Goal: Task Accomplishment & Management: Use online tool/utility

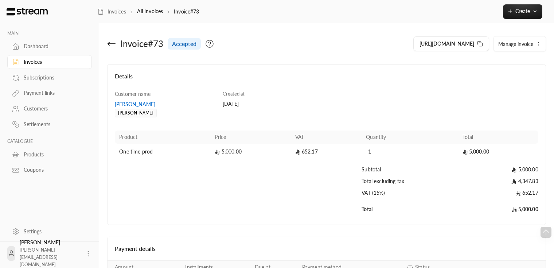
scroll to position [84, 0]
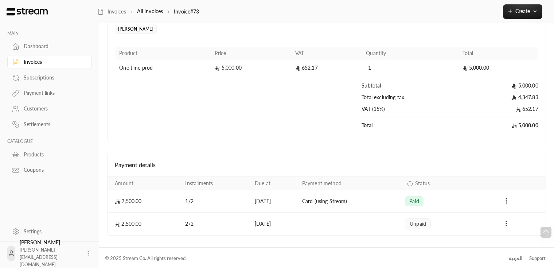
click at [505, 226] on button "Payments" at bounding box center [506, 224] width 9 height 9
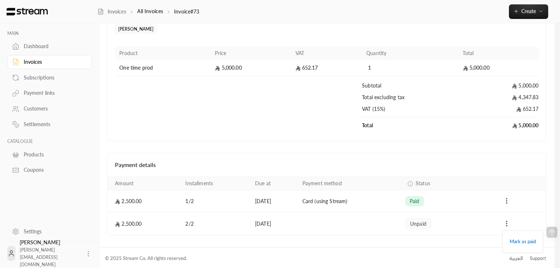
click at [477, 226] on div at bounding box center [280, 134] width 560 height 268
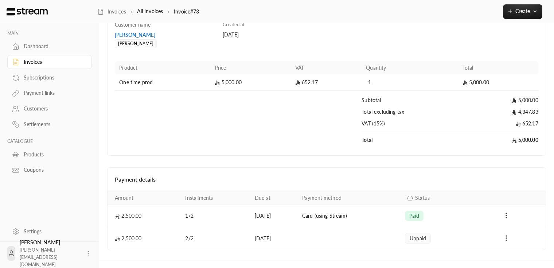
scroll to position [69, 0]
click at [254, 237] on td "[DATE]" at bounding box center [274, 239] width 47 height 23
click at [251, 159] on div "Details Customer name [PERSON_NAME] [PERSON_NAME] Created at [DATE] Product Pri…" at bounding box center [327, 122] width 432 height 255
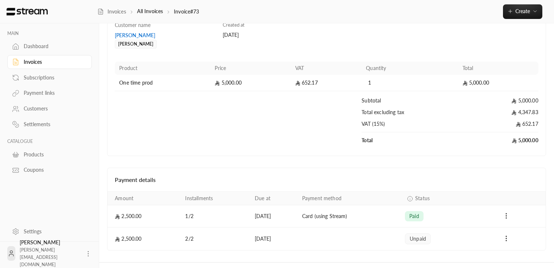
scroll to position [0, 0]
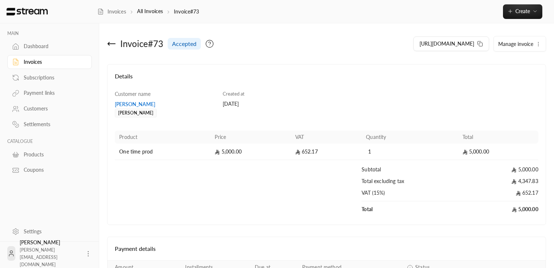
click at [529, 44] on span "Manage invoice" at bounding box center [515, 44] width 35 height 6
click at [538, 44] on icon "button" at bounding box center [539, 44] width 6 height 6
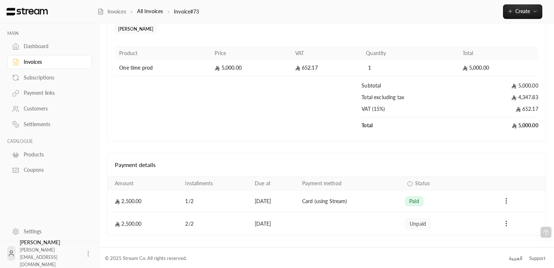
click at [509, 236] on div "Invoice # 73 accepted [URL][DOMAIN_NAME] Manage invoice Cancel Details Customer…" at bounding box center [326, 93] width 455 height 308
click at [508, 226] on icon "Payments" at bounding box center [506, 223] width 7 height 7
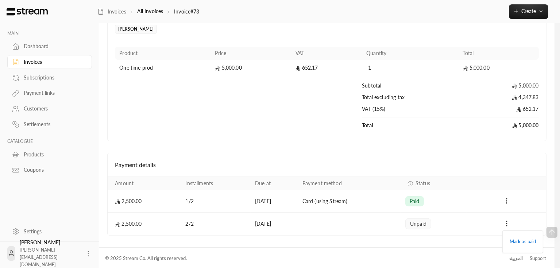
click at [526, 12] on div at bounding box center [280, 134] width 560 height 268
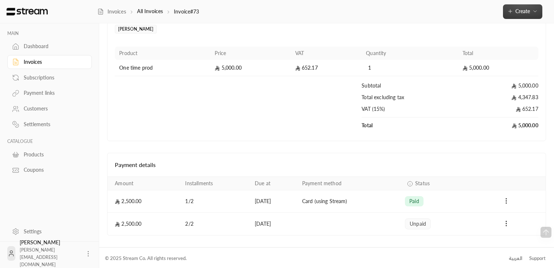
click at [536, 13] on icon "button" at bounding box center [535, 11] width 6 height 6
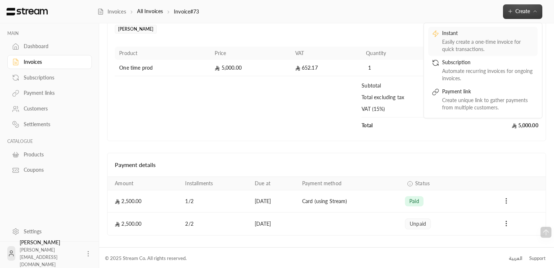
click at [491, 45] on div "Easily create a one-time invoice for quick transactions." at bounding box center [488, 45] width 92 height 15
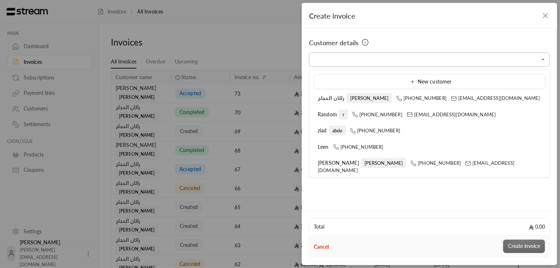
click at [403, 55] on input "Select customer" at bounding box center [429, 59] width 241 height 13
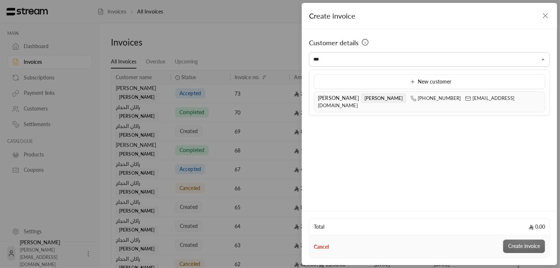
click at [361, 94] on span "[PERSON_NAME]" at bounding box center [383, 97] width 45 height 9
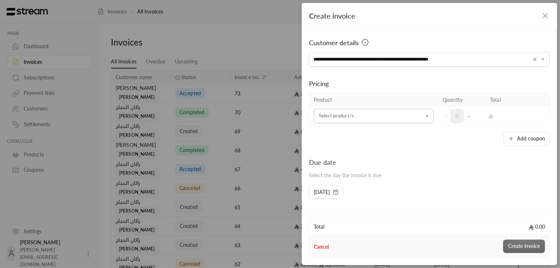
type input "**********"
click at [379, 112] on input "Select customer" at bounding box center [374, 116] width 120 height 13
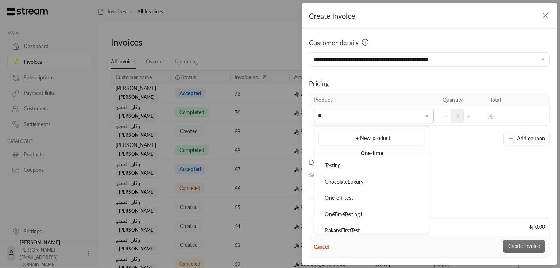
type input "*"
click at [358, 183] on div "One time prod" at bounding box center [371, 182] width 99 height 8
type input "****"
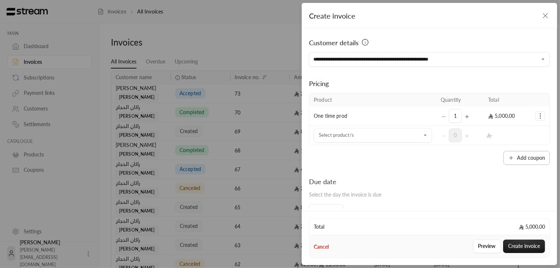
click at [512, 159] on button "Add coupon" at bounding box center [526, 158] width 46 height 14
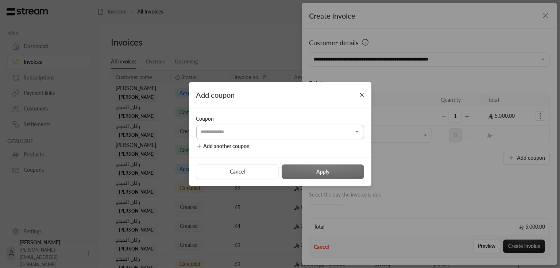
click at [251, 130] on input "Select customer" at bounding box center [280, 131] width 168 height 13
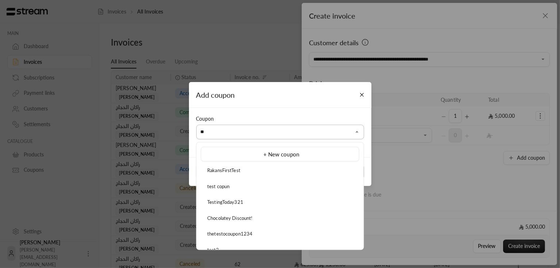
type input "*"
click at [233, 173] on div "Morning Copoun" at bounding box center [280, 170] width 150 height 7
type input "**********"
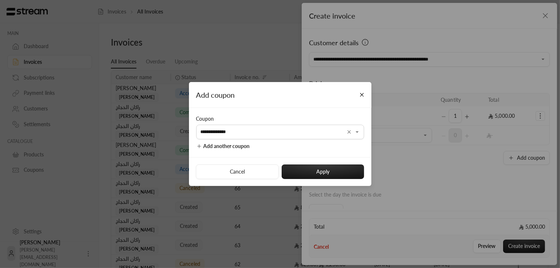
click at [318, 162] on div "Cancel Apply" at bounding box center [280, 171] width 182 height 29
click at [315, 169] on button "Apply" at bounding box center [323, 171] width 82 height 15
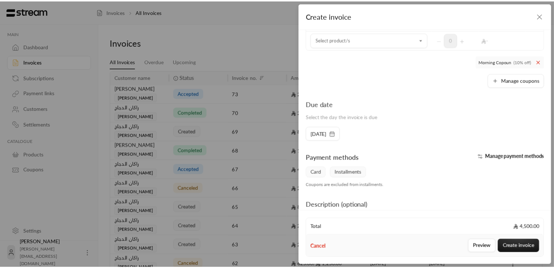
scroll to position [99, 0]
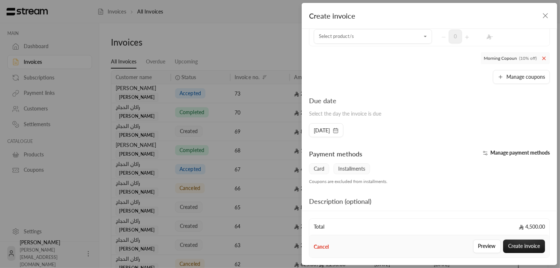
click at [494, 152] on span "Manage payment methods" at bounding box center [519, 153] width 59 height 6
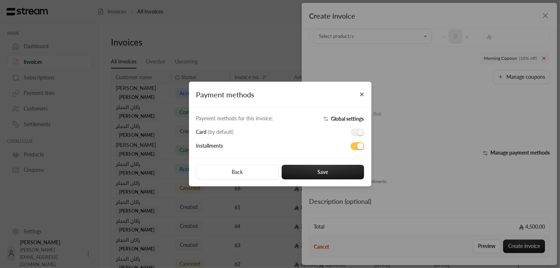
click at [343, 119] on span "Global settings" at bounding box center [347, 119] width 33 height 6
click at [365, 88] on div "Payment methods" at bounding box center [280, 95] width 182 height 26
click at [360, 95] on button "Close" at bounding box center [361, 94] width 13 height 13
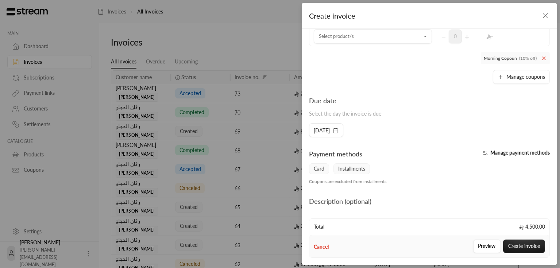
click at [237, 154] on div "**********" at bounding box center [280, 134] width 560 height 268
click at [547, 19] on icon "button" at bounding box center [545, 15] width 9 height 9
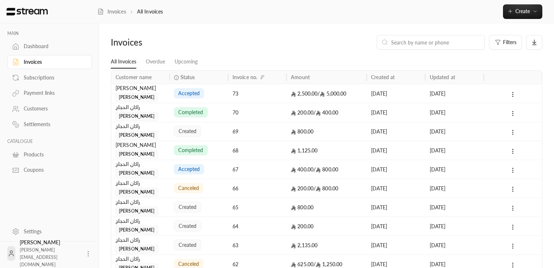
click at [273, 97] on div "73" at bounding box center [258, 93] width 50 height 19
